Goal: Task Accomplishment & Management: Use online tool/utility

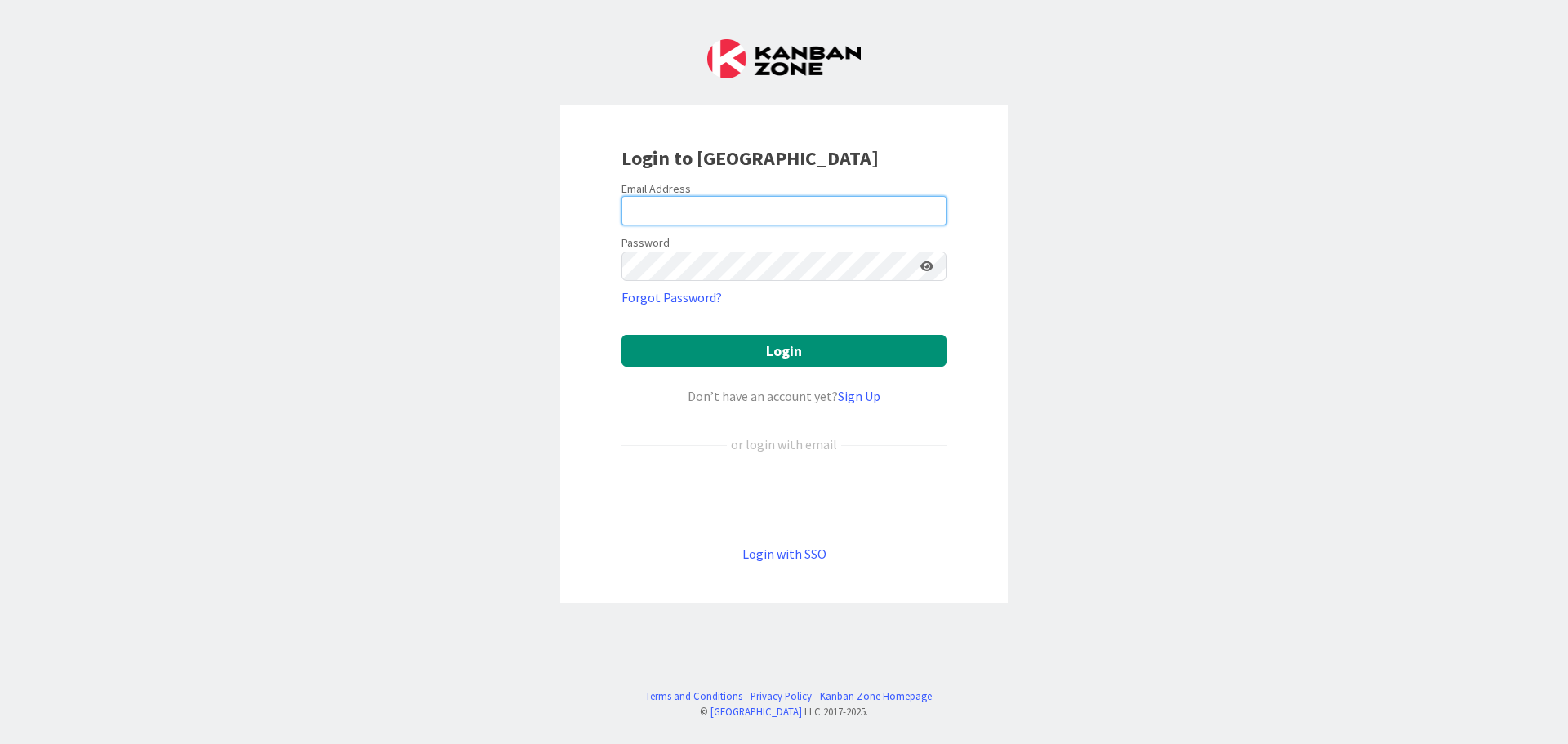
type input "minna.maatta@pandia.fi"
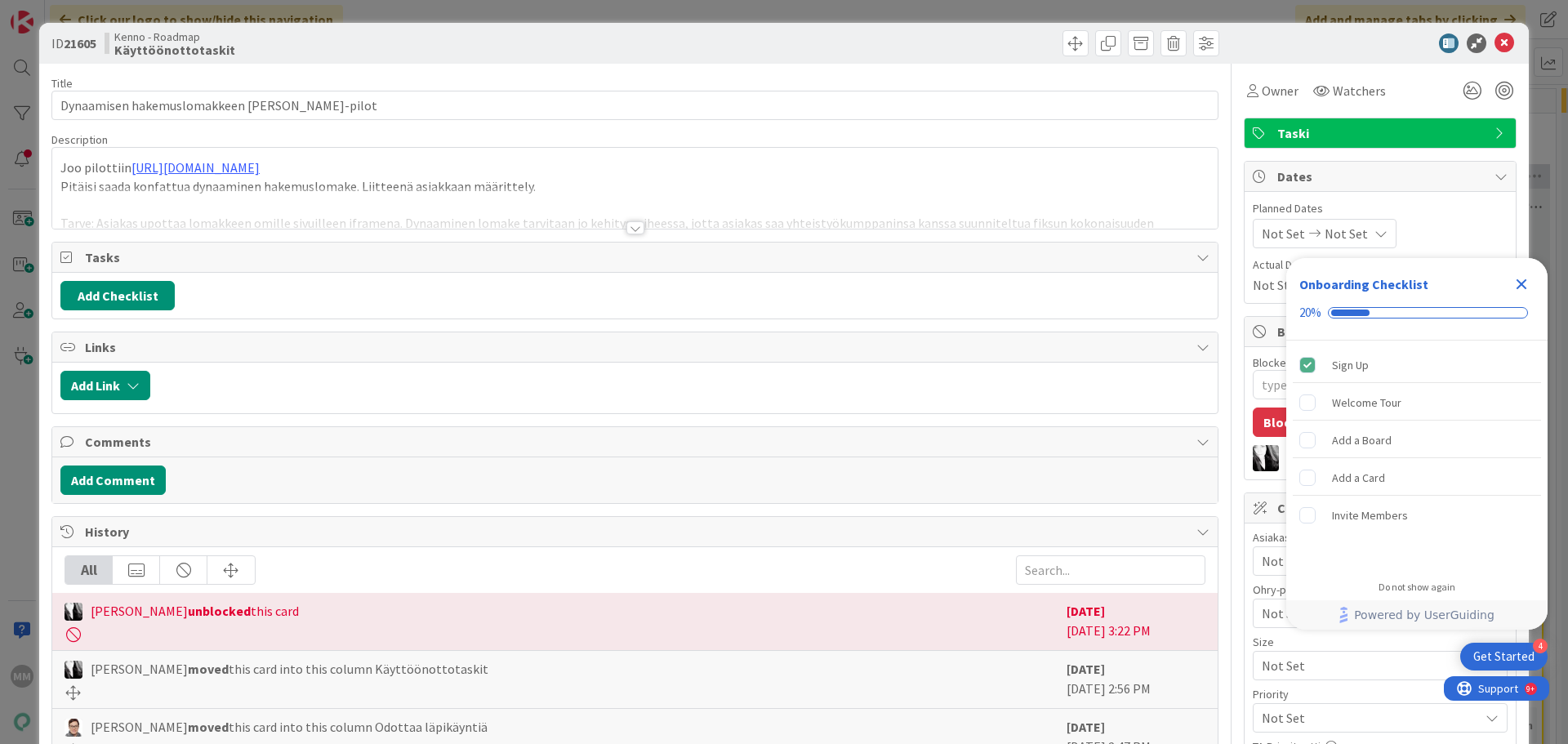
click at [1522, 285] on icon "Close Checklist" at bounding box center [1522, 285] width 10 height 10
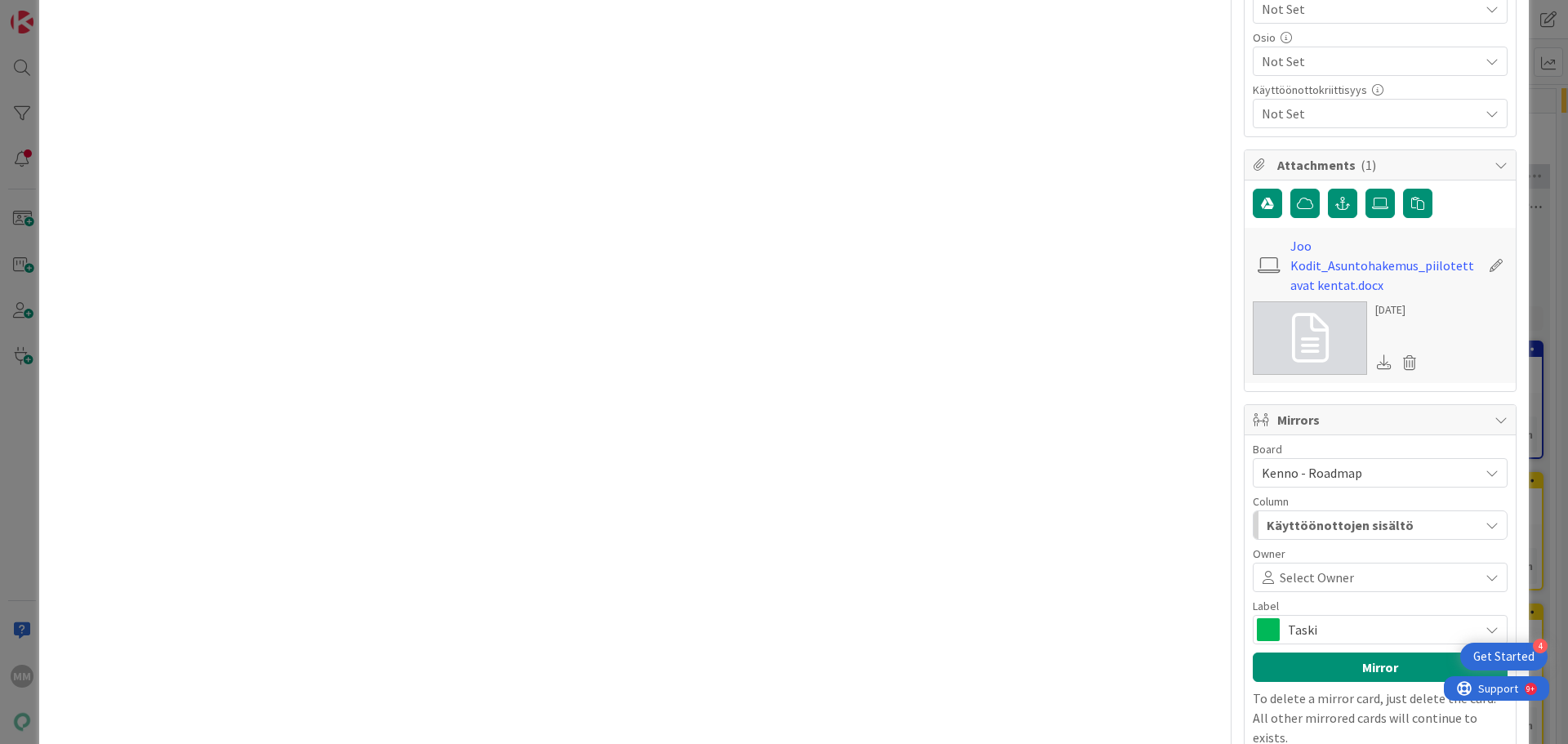
scroll to position [1041, 0]
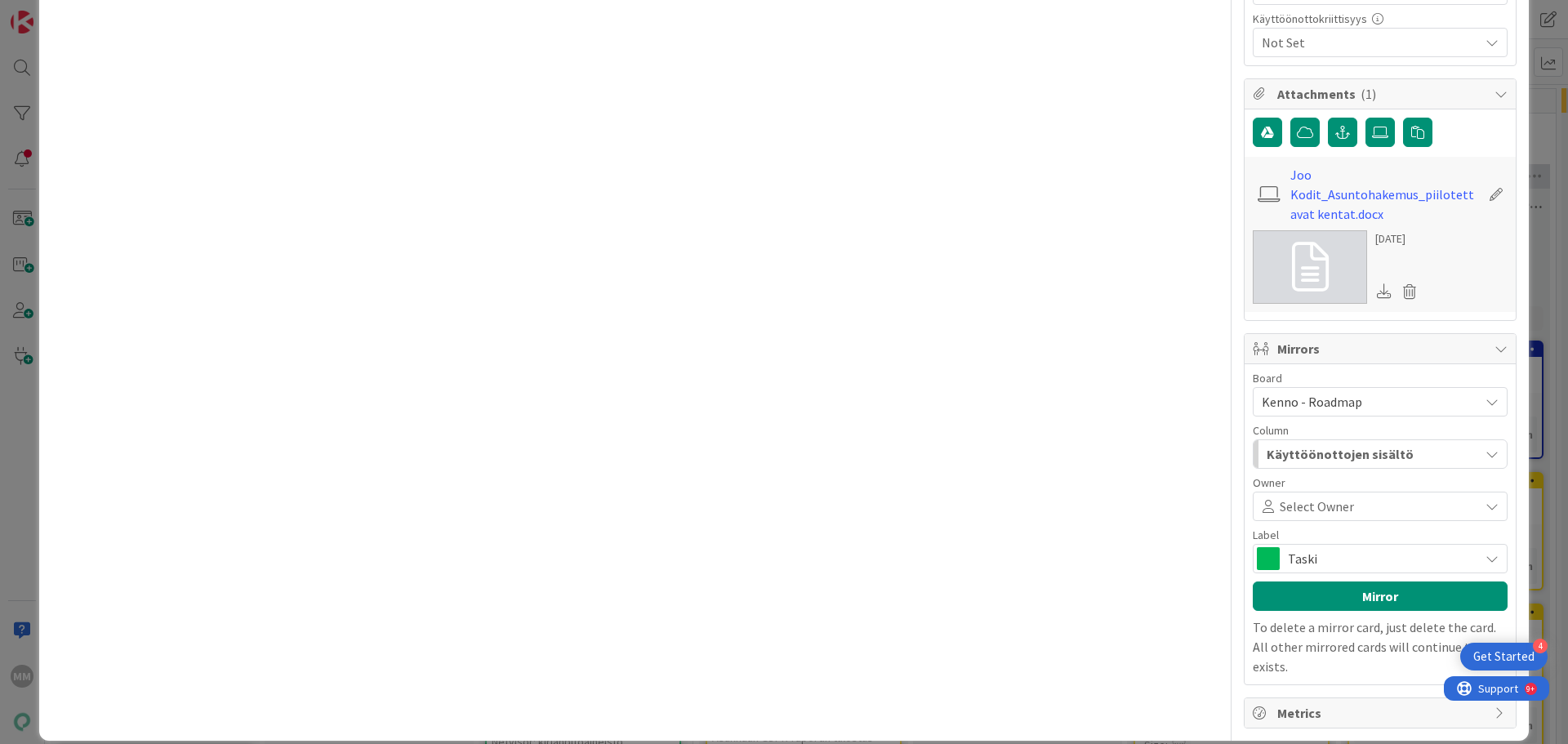
click at [1495, 351] on icon at bounding box center [1501, 348] width 13 height 13
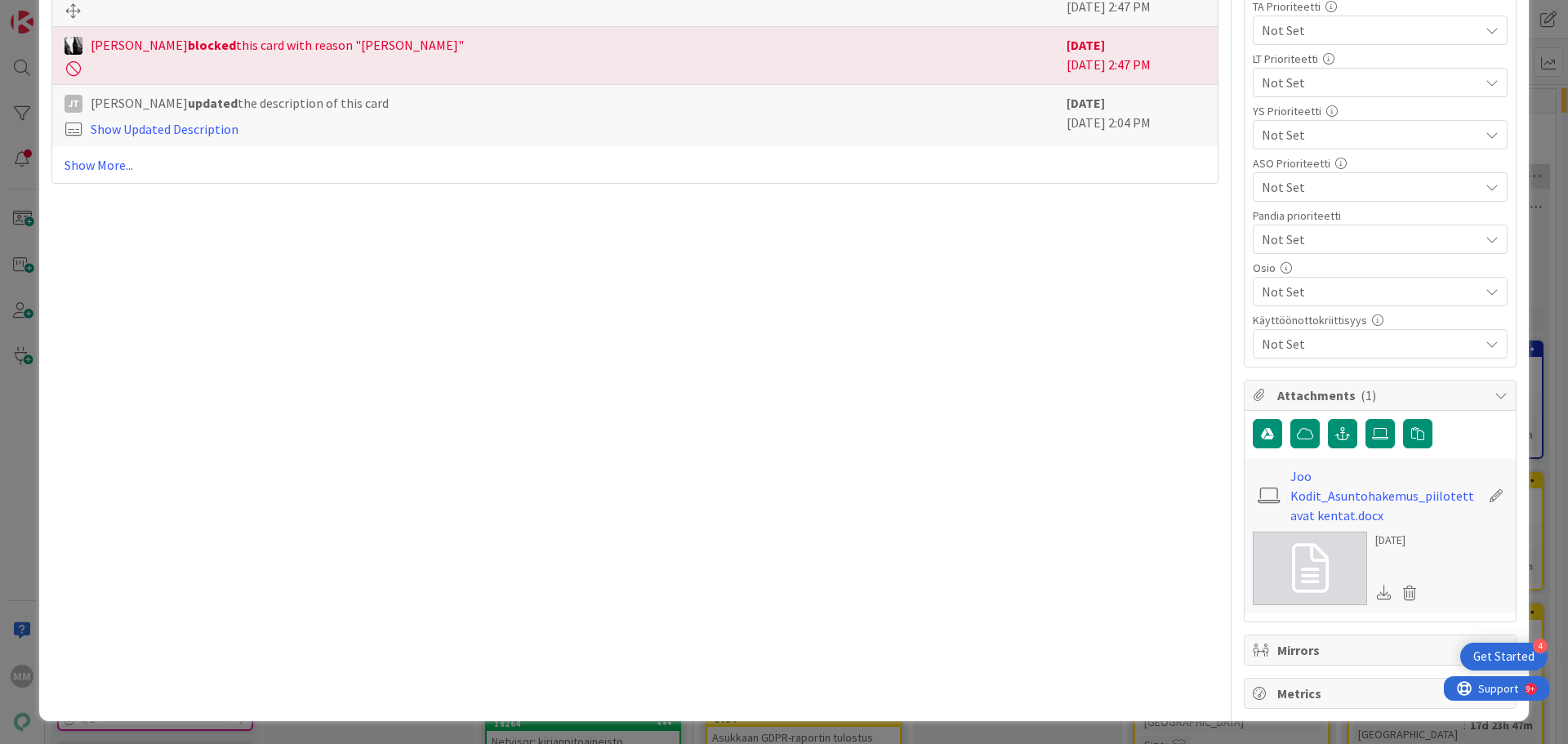
scroll to position [740, 0]
click at [1495, 392] on icon at bounding box center [1501, 395] width 13 height 13
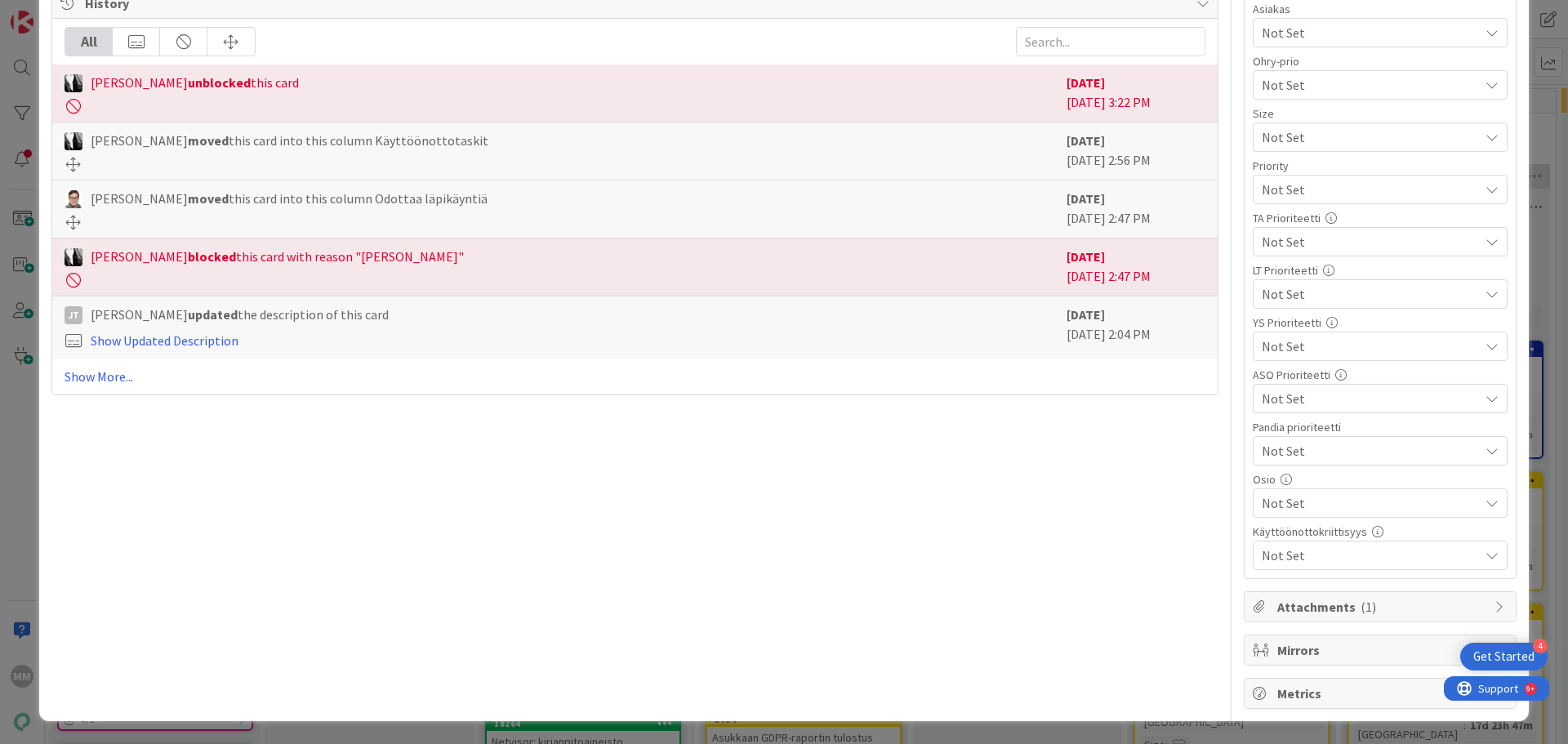
scroll to position [528, 0]
click at [1428, 648] on span "Mirrors" at bounding box center [1382, 650] width 209 height 20
type textarea "x"
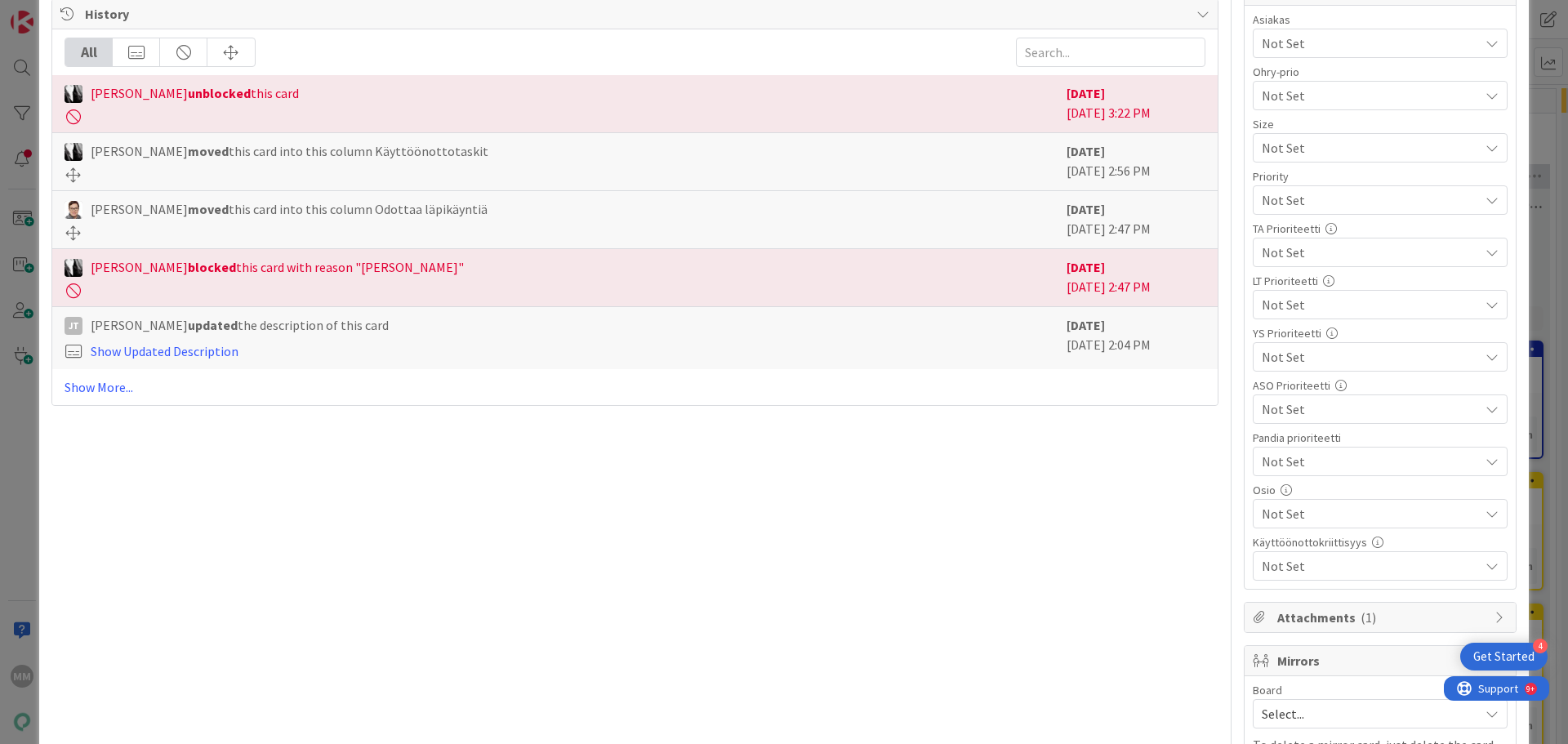
scroll to position [390, 0]
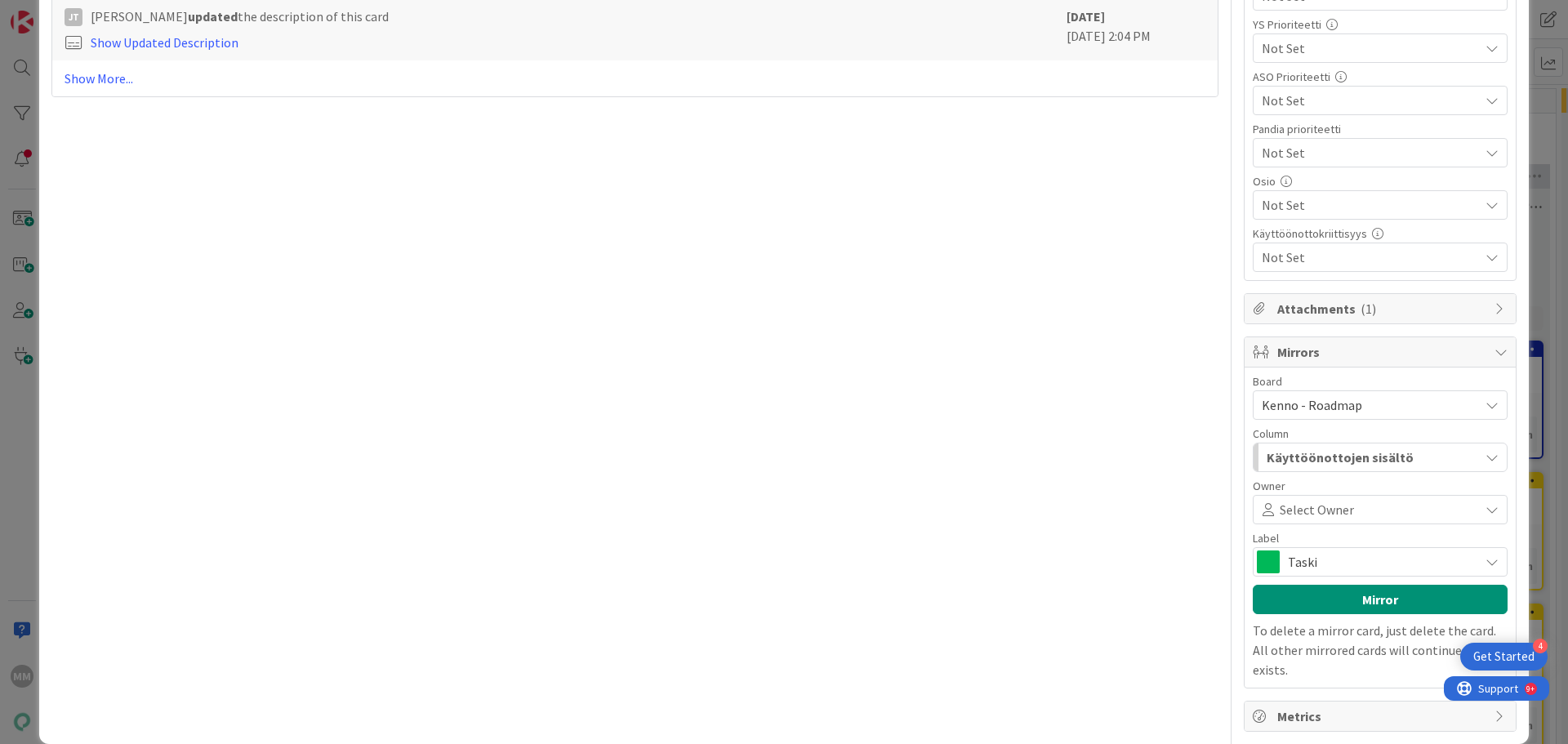
scroll to position [829, 0]
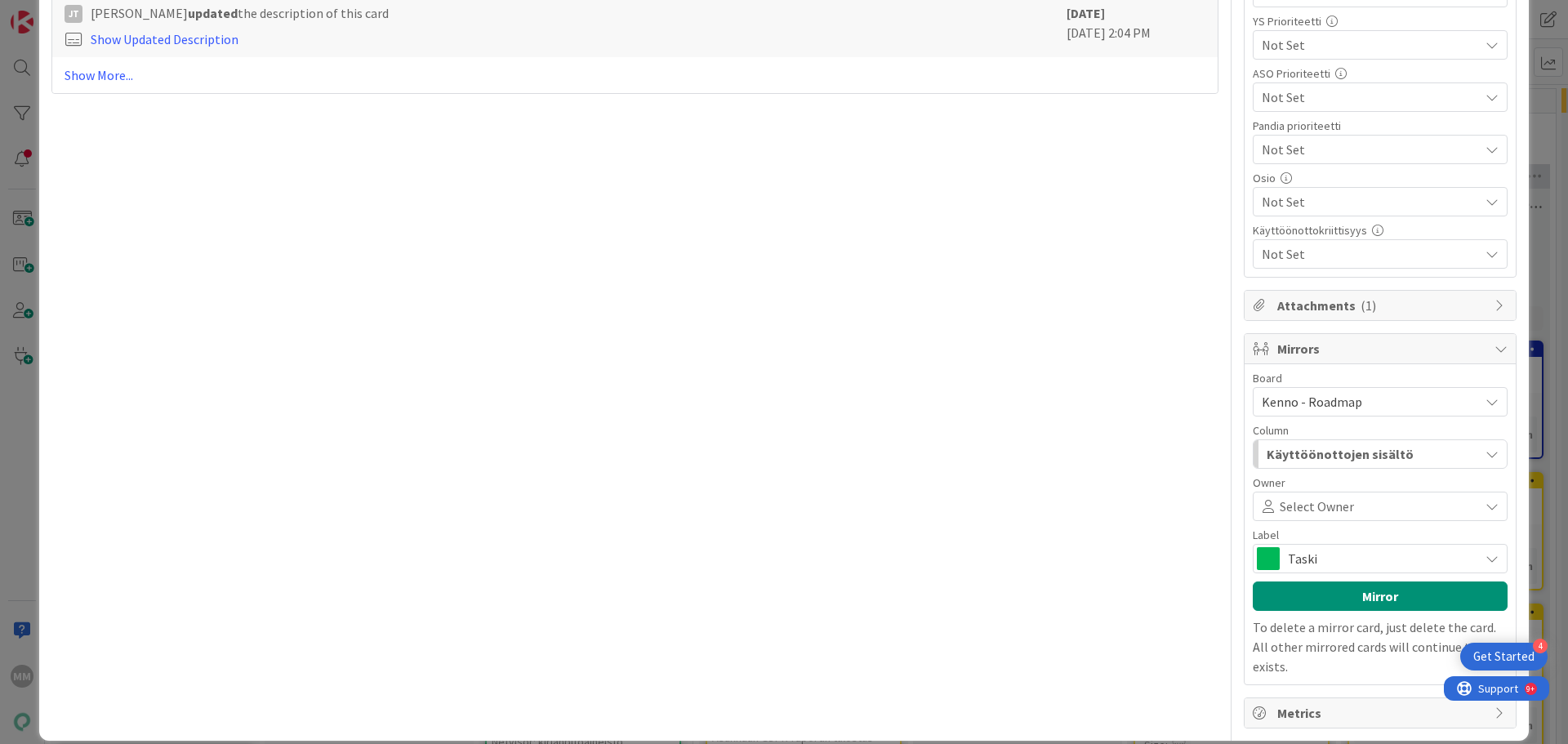
click at [1495, 351] on icon at bounding box center [1501, 348] width 13 height 13
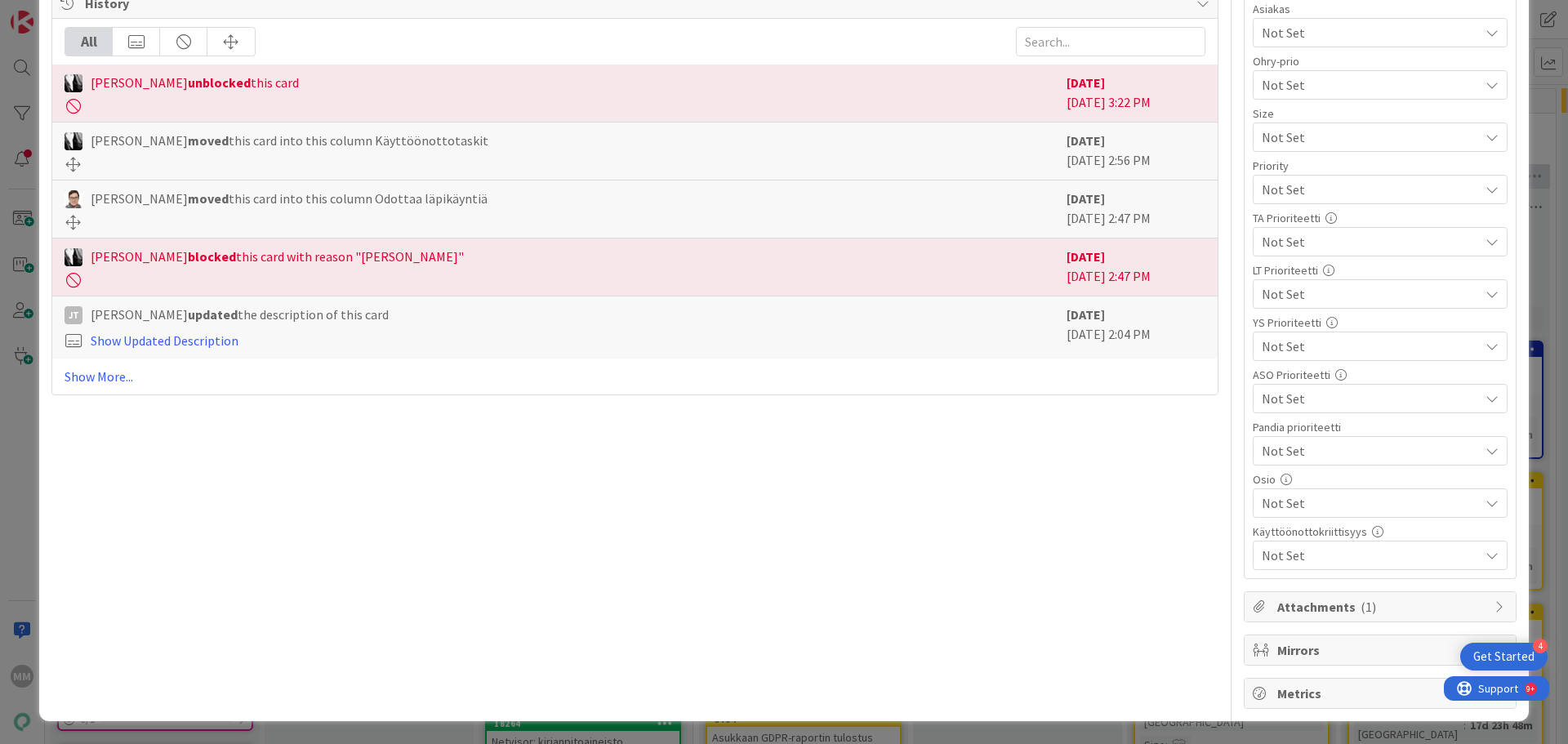
click at [1453, 645] on span "Mirrors" at bounding box center [1382, 650] width 209 height 20
type textarea "x"
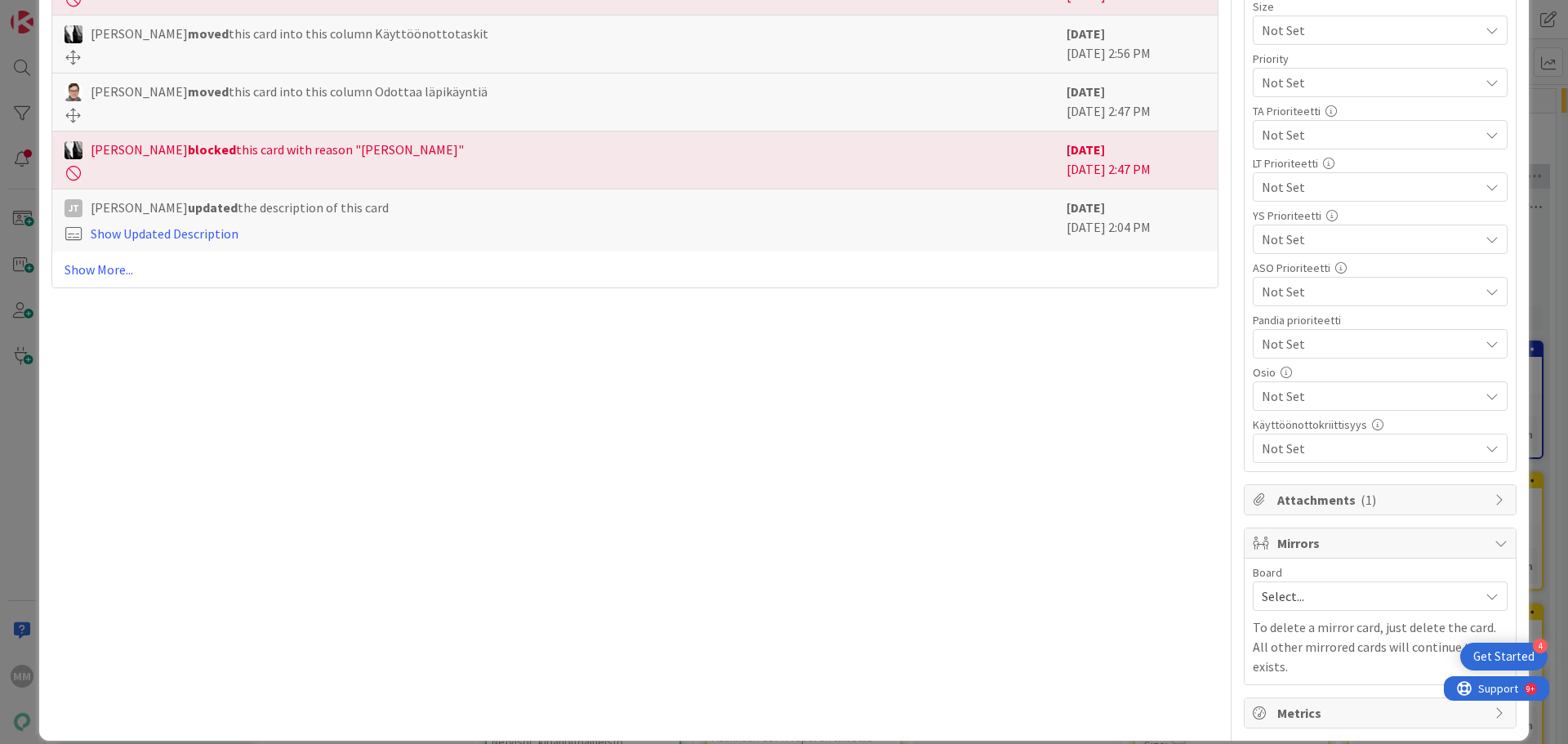
click at [1398, 600] on span "Select..." at bounding box center [1367, 596] width 209 height 23
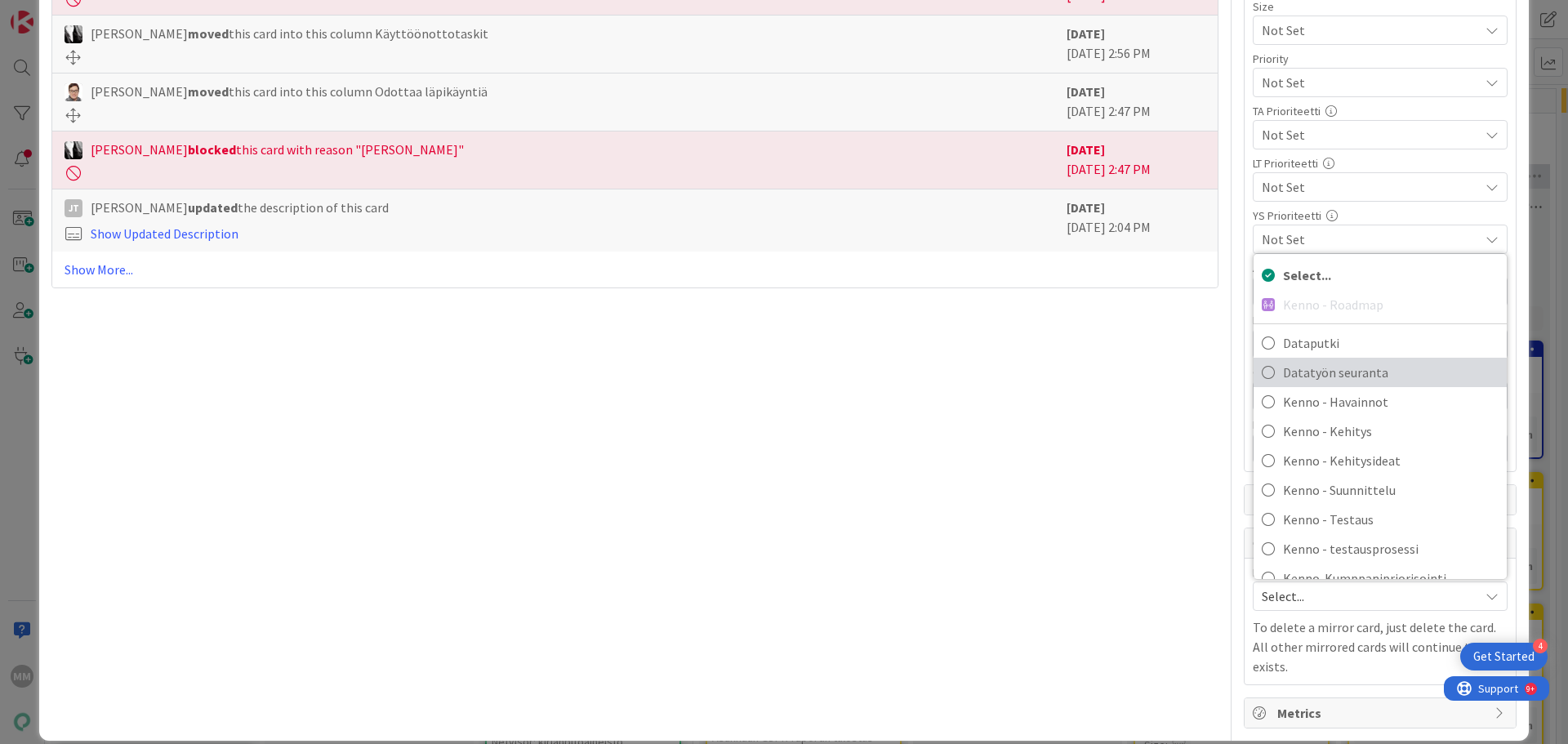
click at [1376, 383] on span "Datatyön seuranta" at bounding box center [1391, 372] width 216 height 24
